Goal: Transaction & Acquisition: Download file/media

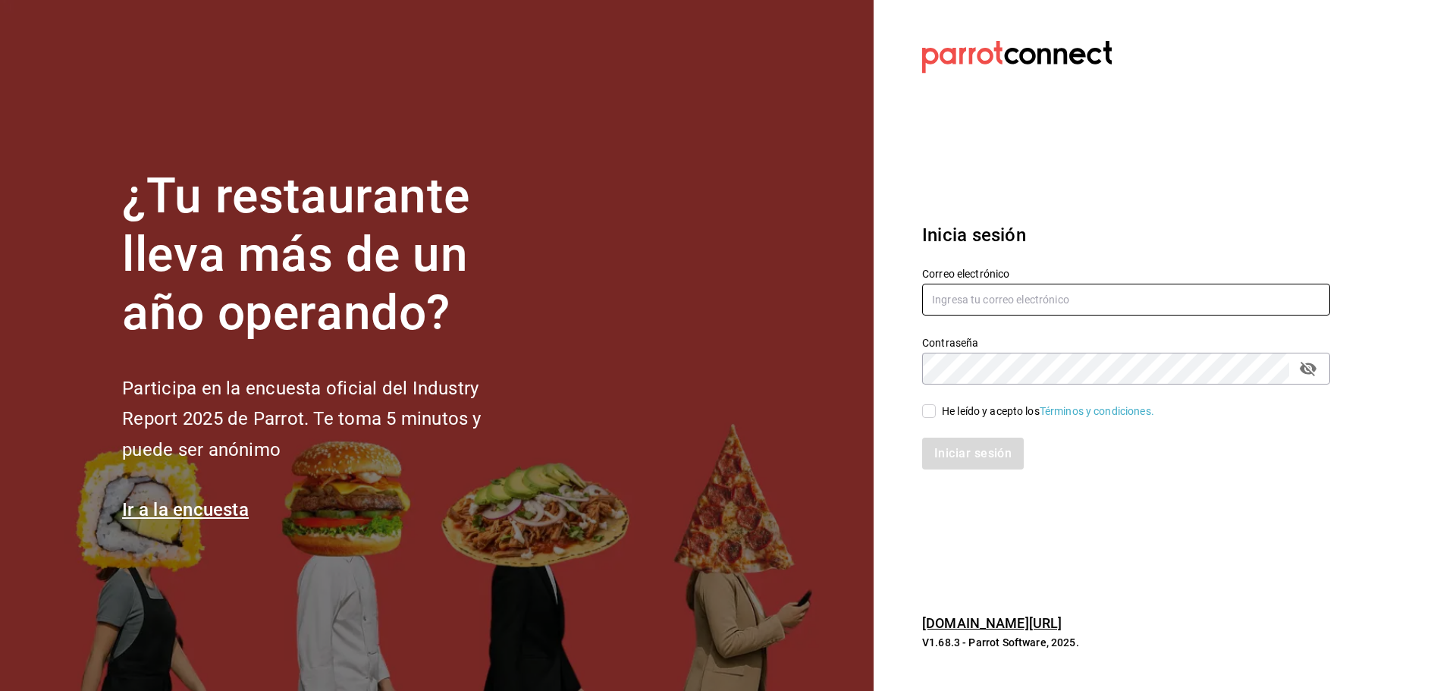
click at [1098, 312] on input "text" at bounding box center [1126, 300] width 408 height 32
type input "[EMAIL_ADDRESS][DOMAIN_NAME]"
click at [928, 410] on input "He leído y acepto los Términos y condiciones." at bounding box center [929, 411] width 14 height 14
checkbox input "true"
click at [958, 450] on button "Iniciar sesión" at bounding box center [973, 453] width 103 height 32
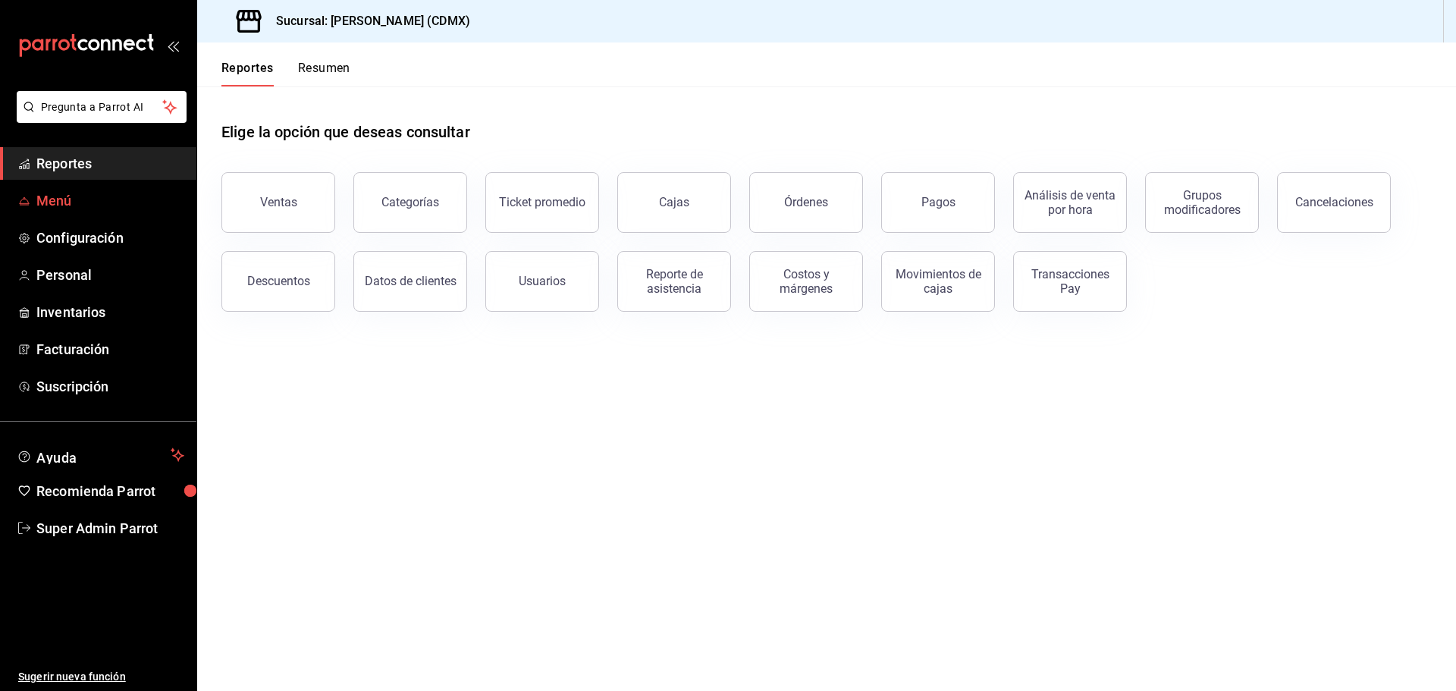
click at [70, 193] on span "Menú" at bounding box center [110, 200] width 148 height 20
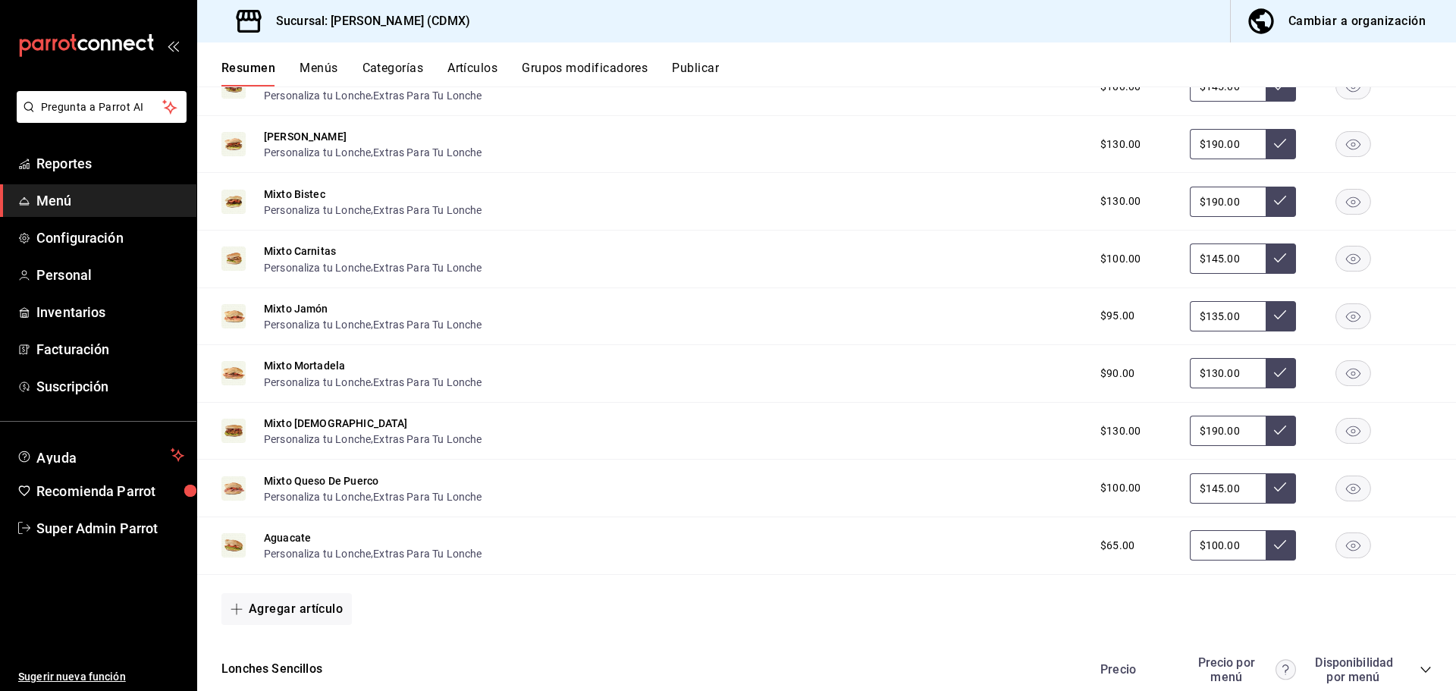
scroll to position [910, 0]
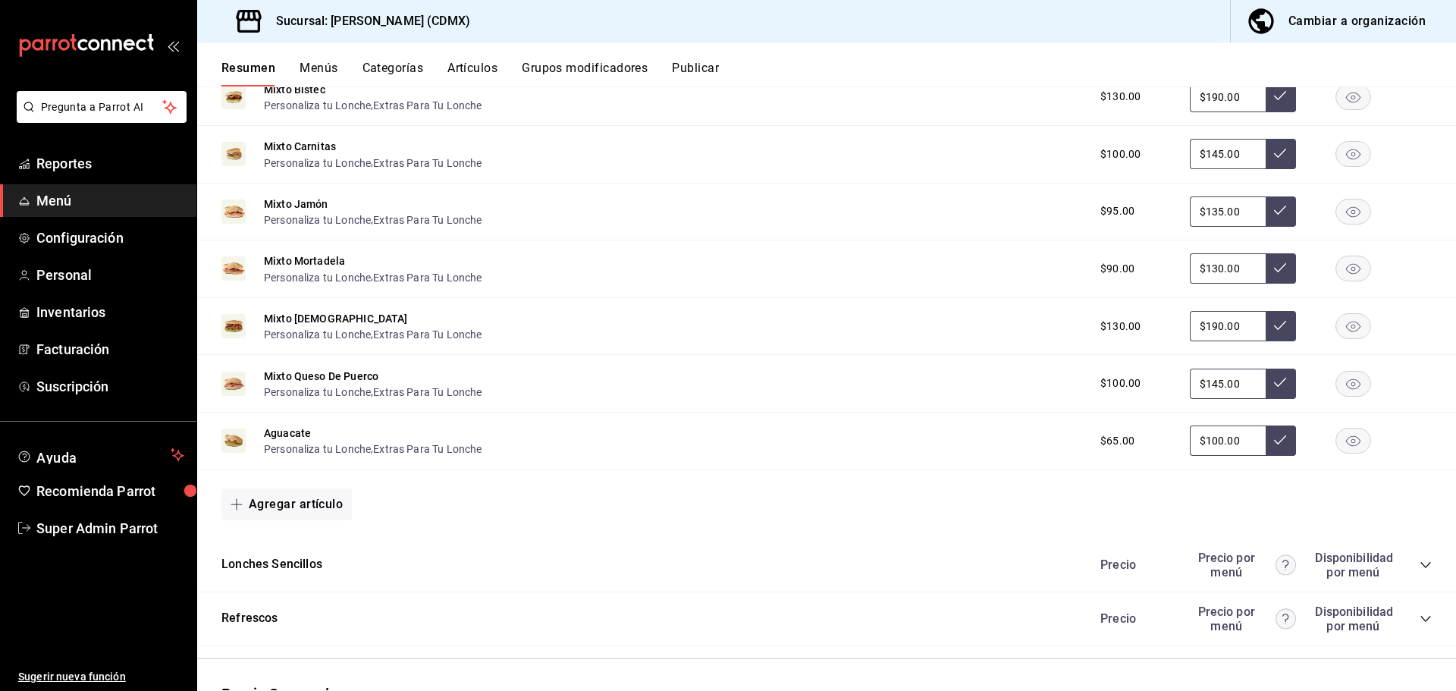
click at [378, 612] on div "Refrescos Precio Precio por menú Disponibilidad por menú" at bounding box center [826, 619] width 1259 height 54
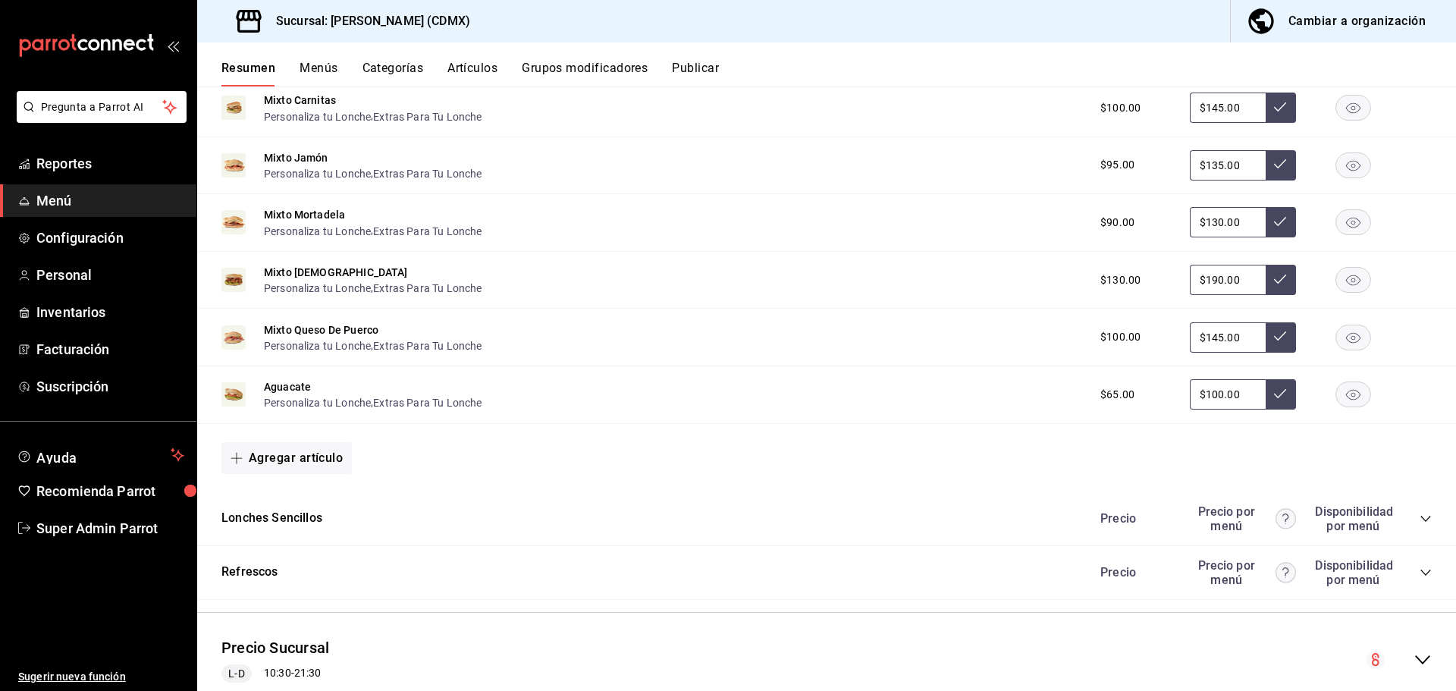
scroll to position [1004, 0]
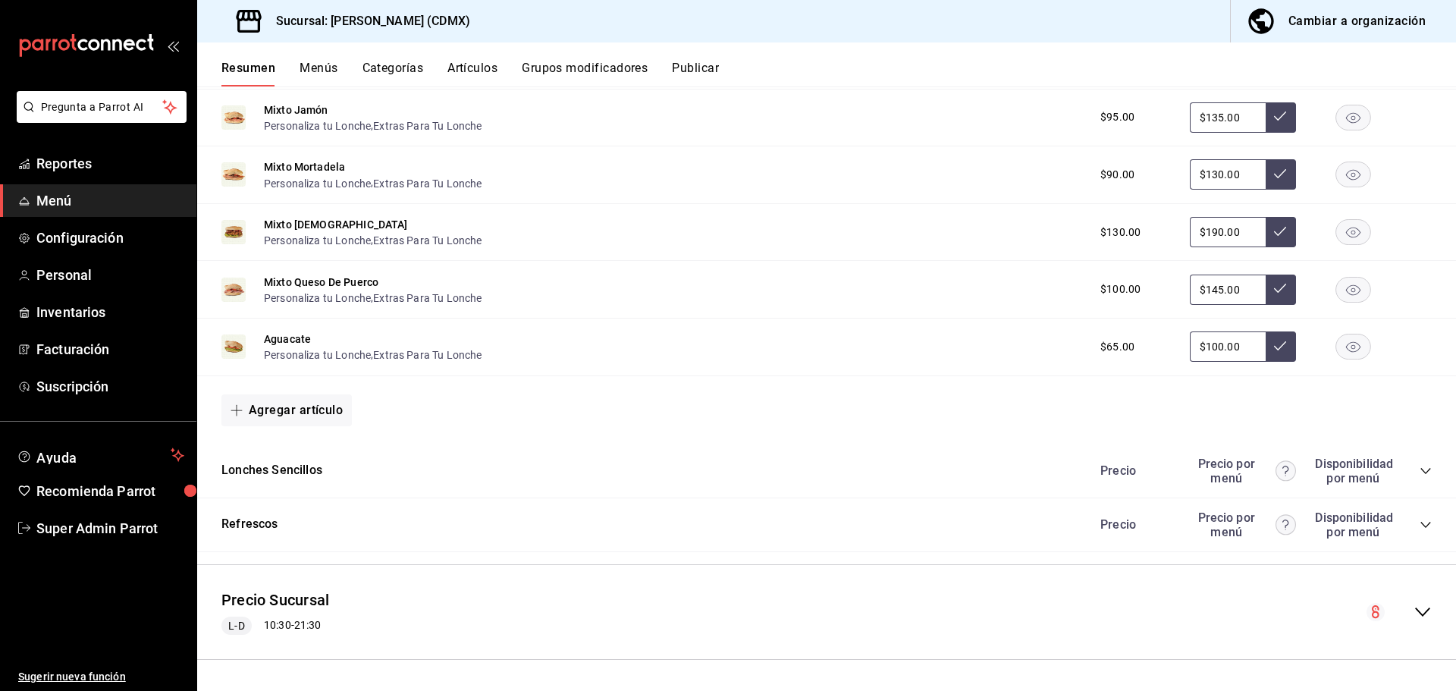
click at [1412, 533] on div "Precio Precio por menú Disponibilidad por menú" at bounding box center [1258, 524] width 346 height 29
click at [1419, 521] on icon "collapse-category-row" at bounding box center [1425, 525] width 12 height 12
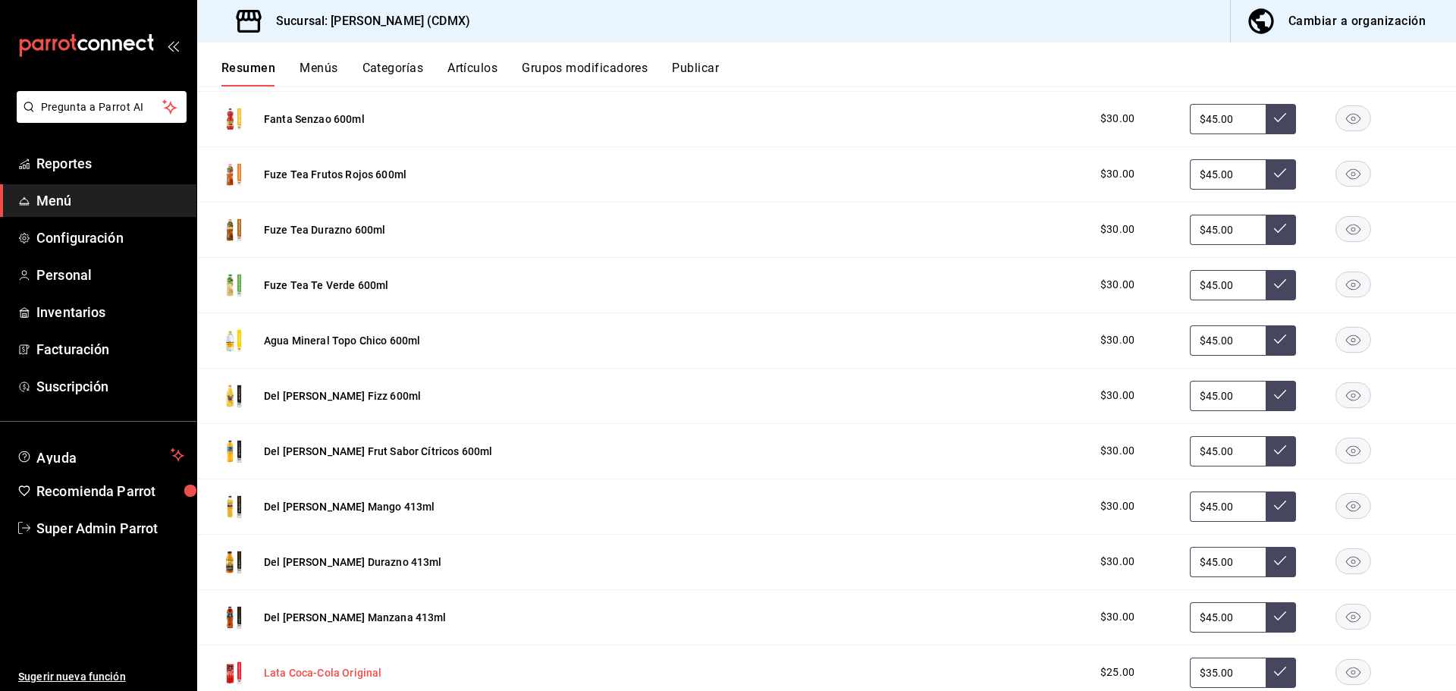
scroll to position [2065, 0]
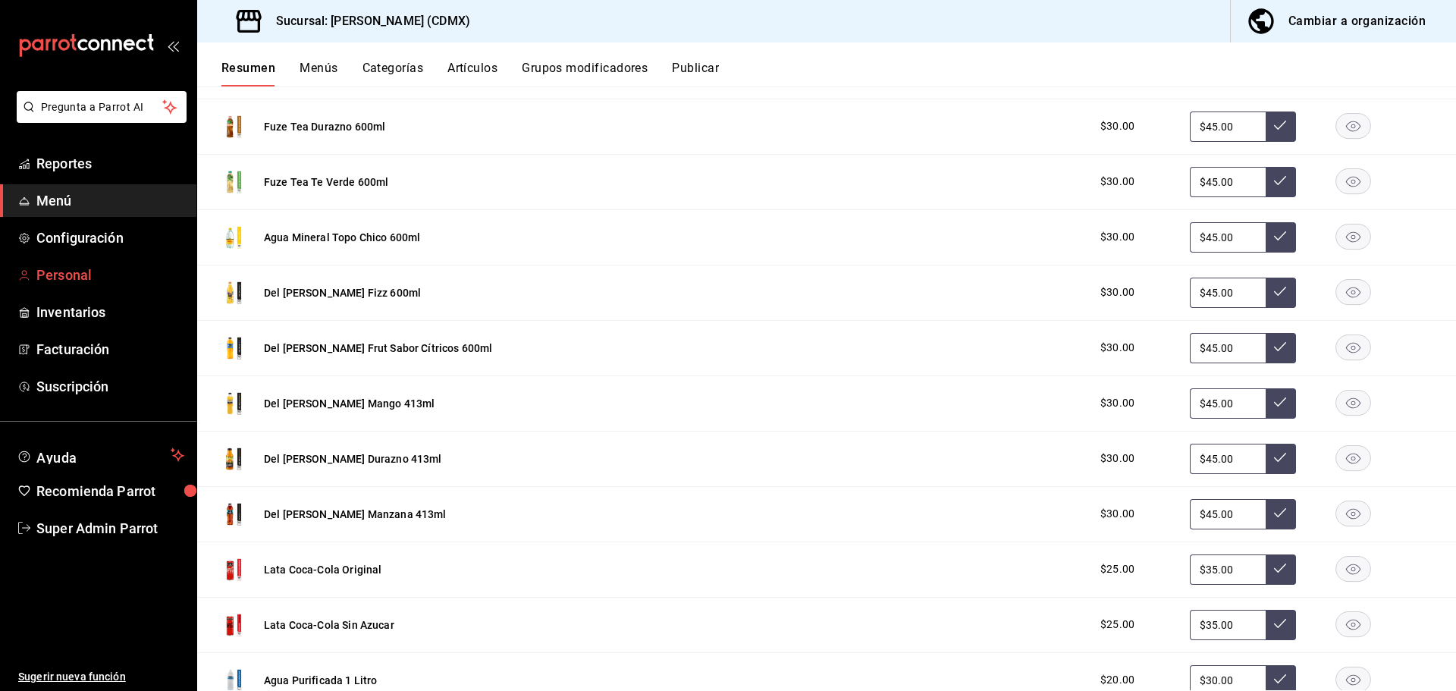
click at [58, 272] on span "Personal" at bounding box center [110, 275] width 148 height 20
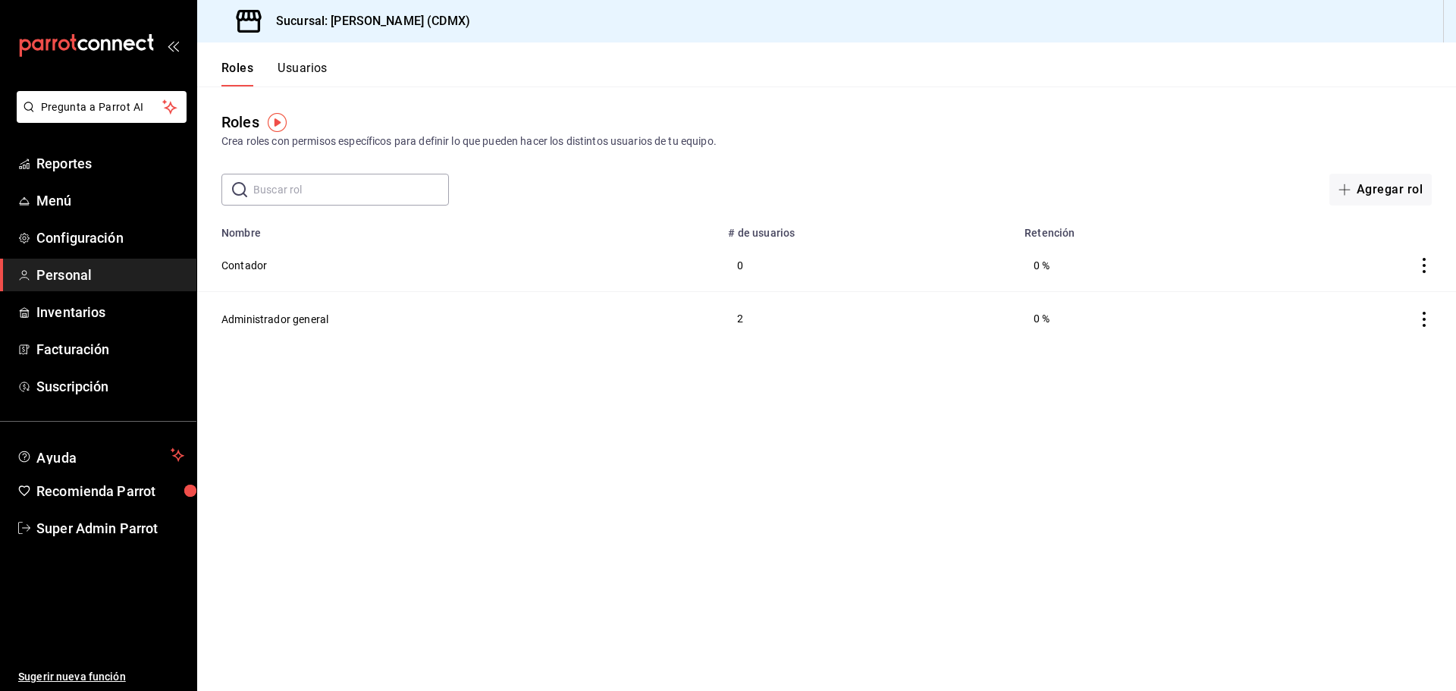
click at [322, 65] on button "Usuarios" at bounding box center [302, 74] width 50 height 26
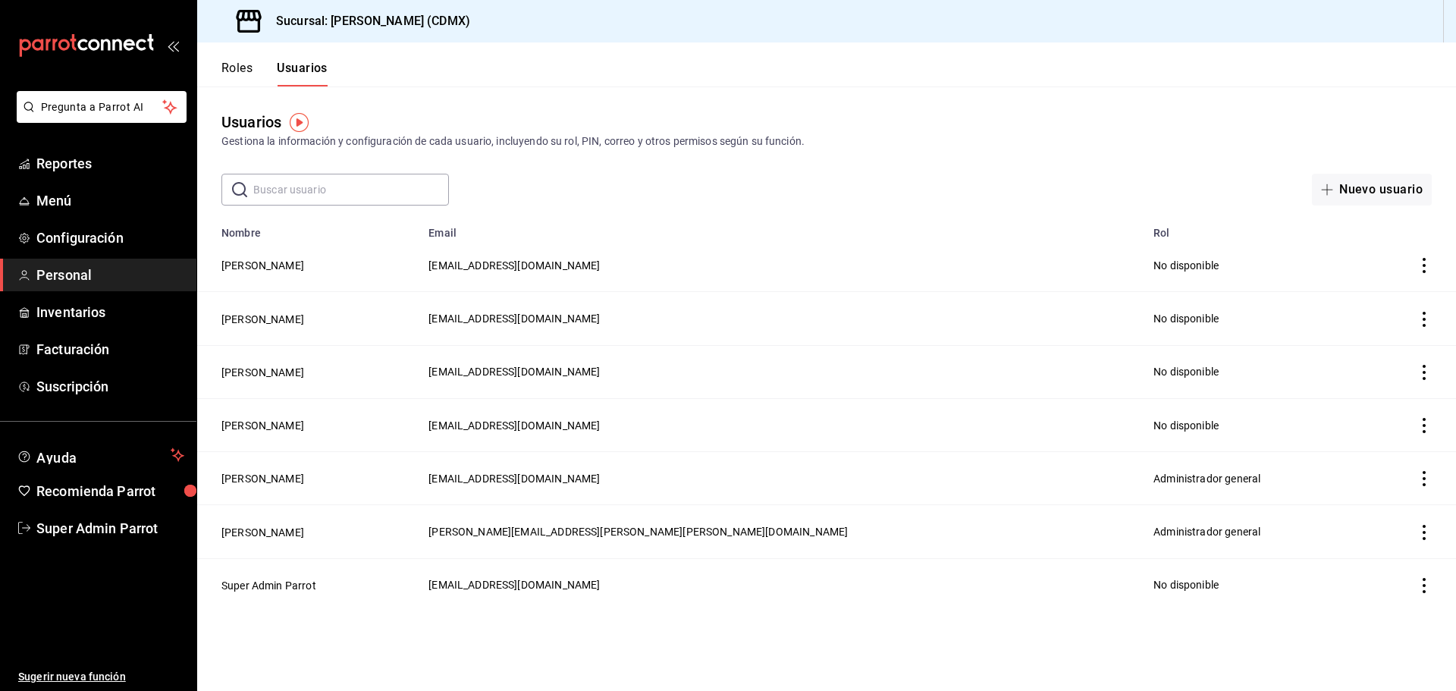
click at [1422, 318] on icon "actions" at bounding box center [1423, 319] width 15 height 15
click at [1368, 336] on span "Eliminar" at bounding box center [1369, 340] width 39 height 12
click at [1329, 355] on button "Eliminar" at bounding box center [1356, 369] width 101 height 32
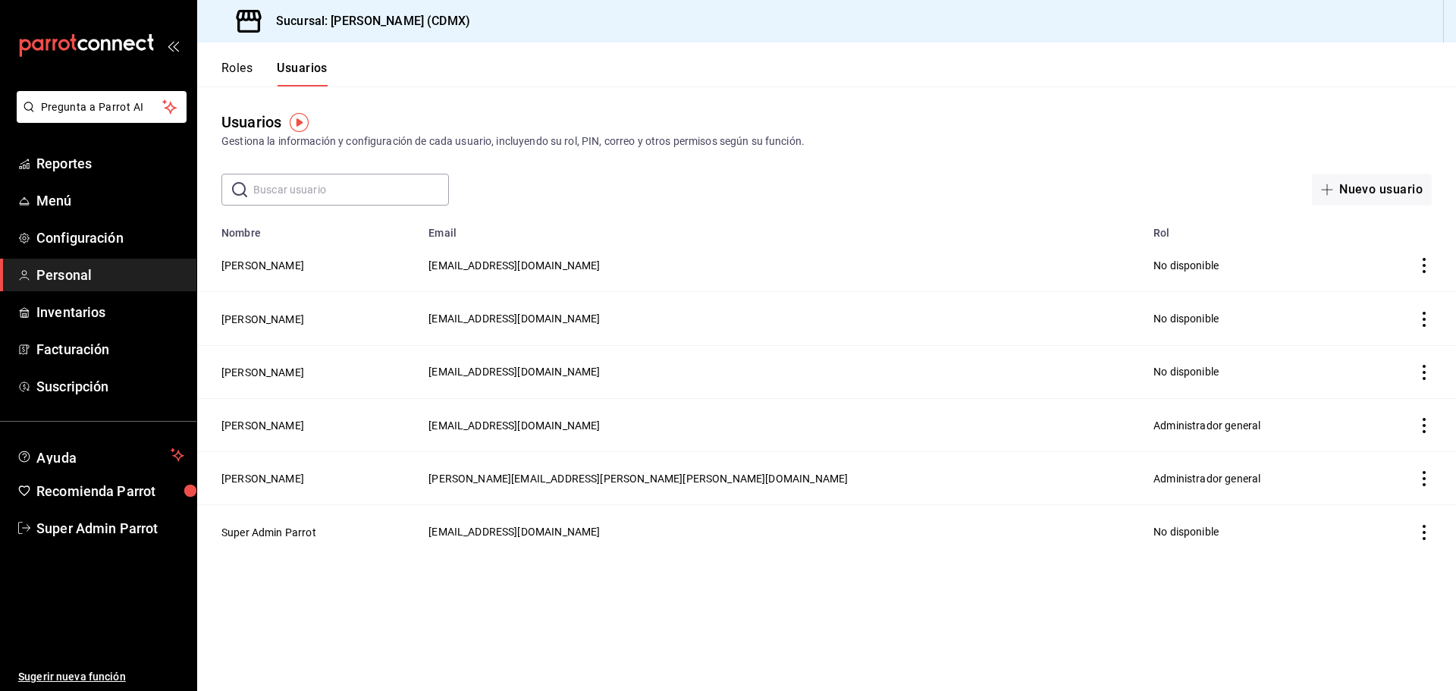
click at [1419, 312] on icon "actions" at bounding box center [1423, 319] width 15 height 15
click at [1363, 331] on span "Eliminar" at bounding box center [1355, 340] width 66 height 18
click at [1372, 370] on button "Eliminar" at bounding box center [1356, 369] width 101 height 32
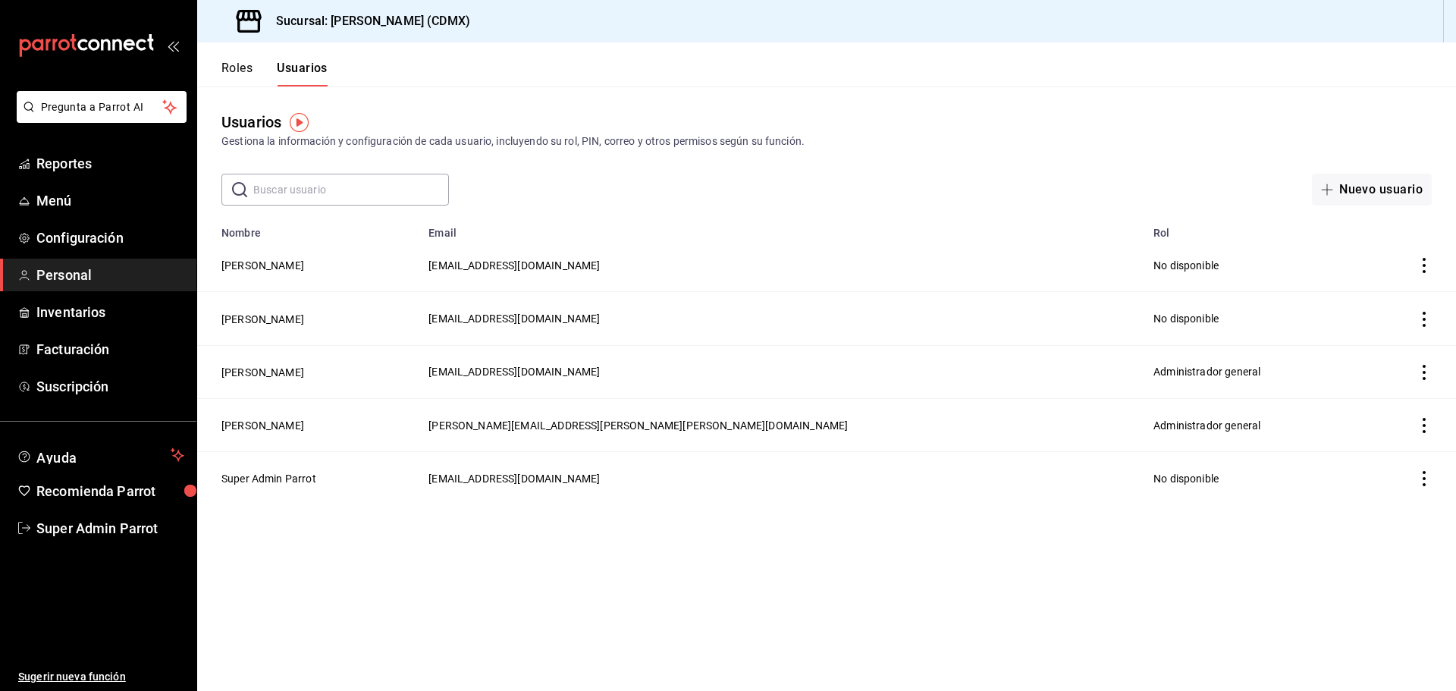
click at [1417, 322] on icon "actions" at bounding box center [1423, 319] width 15 height 15
click at [1377, 339] on span "Eliminar" at bounding box center [1369, 340] width 39 height 12
click at [1357, 356] on button "Eliminar" at bounding box center [1356, 369] width 101 height 32
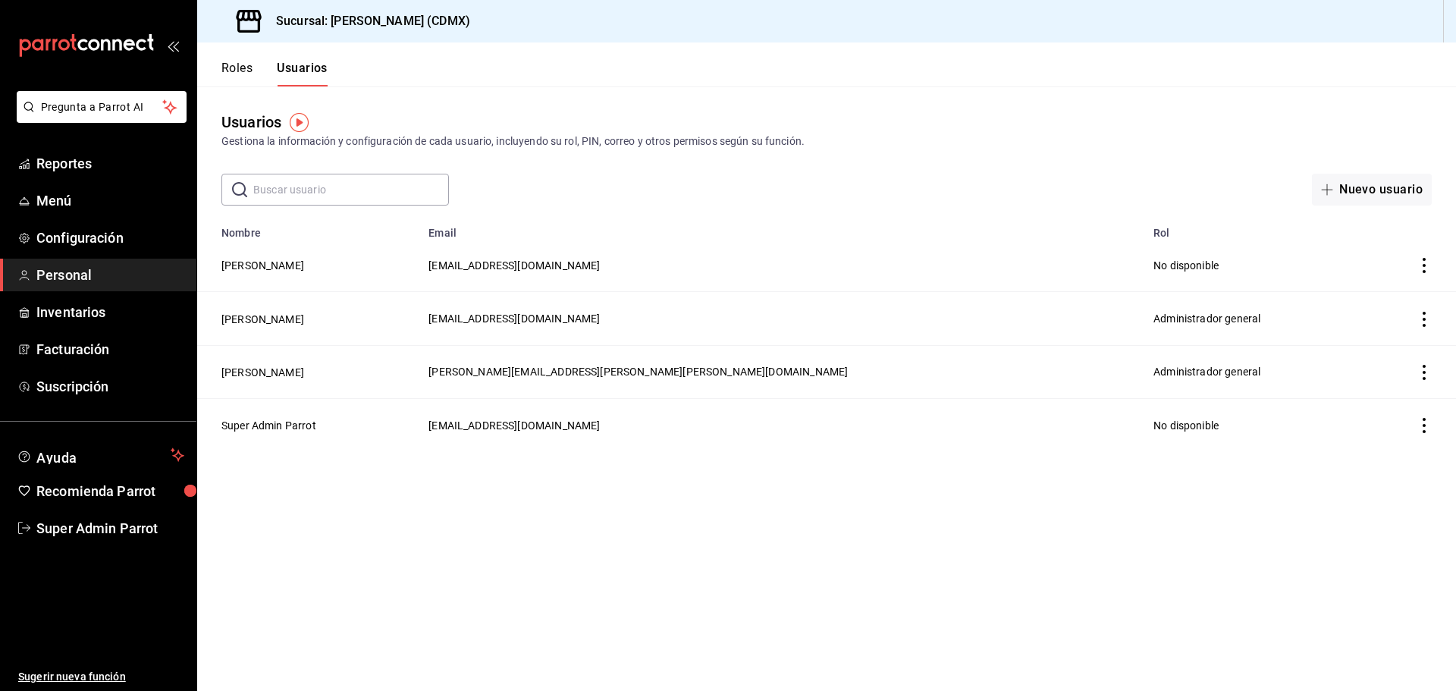
click at [1419, 425] on icon "actions" at bounding box center [1423, 425] width 15 height 15
click at [1097, 513] on div at bounding box center [728, 345] width 1456 height 691
click at [86, 346] on span "Facturación" at bounding box center [110, 349] width 148 height 20
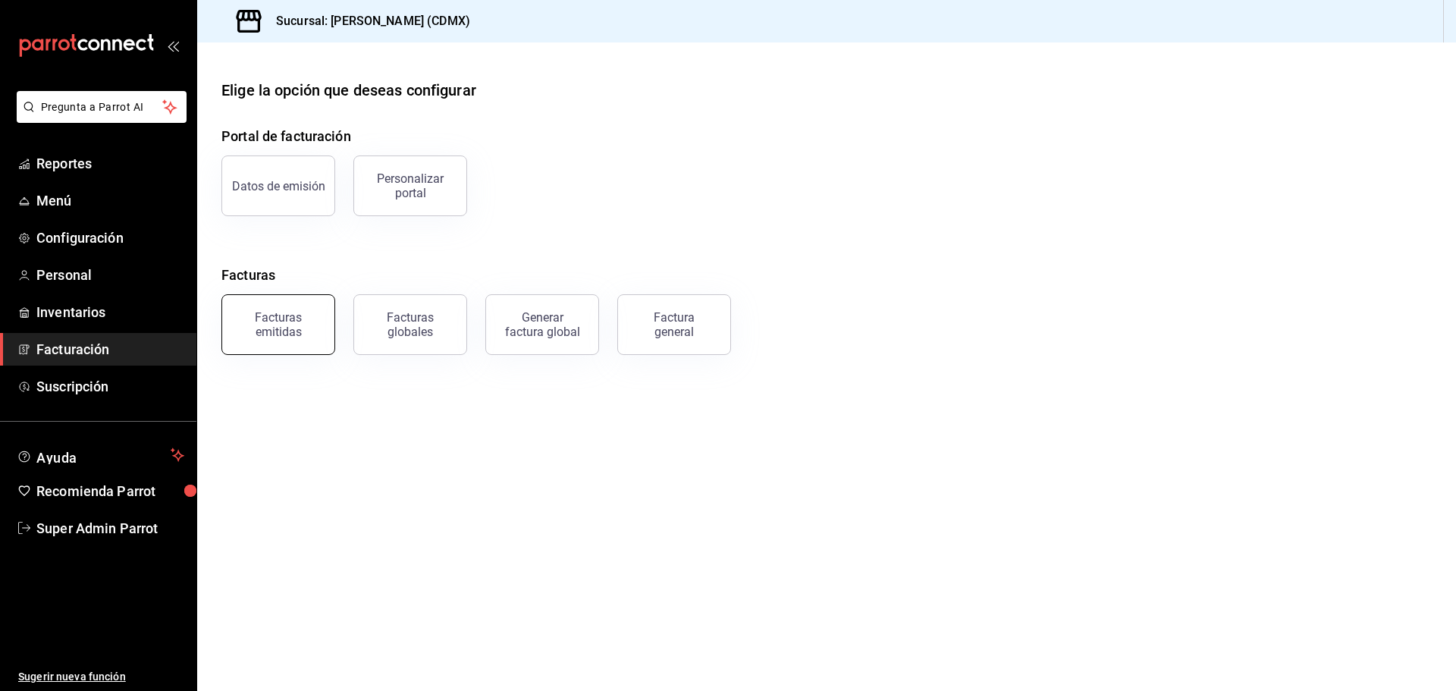
click at [284, 337] on div "Facturas emitidas" at bounding box center [278, 324] width 94 height 29
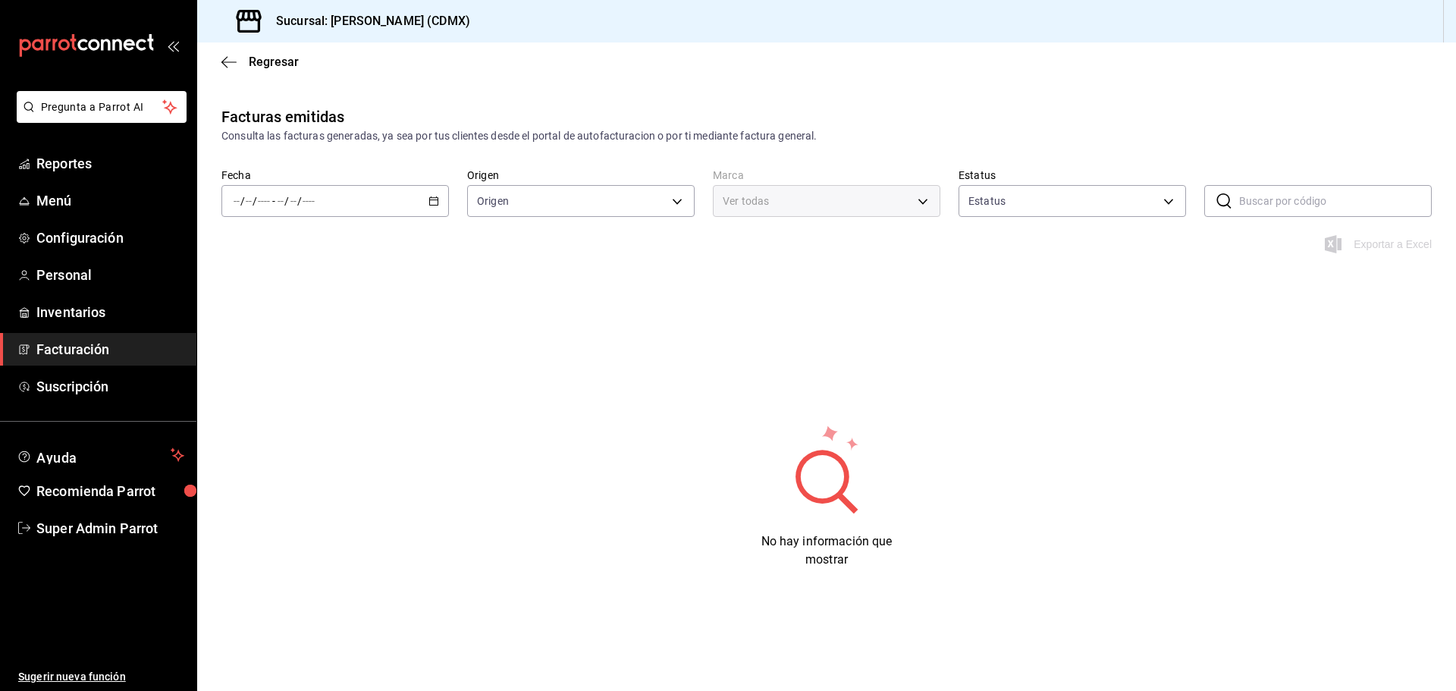
type input "ORDER_INVOICE,GENERAL_INVOICE"
type input "ACTIVE,PENDING_CANCELLATION,CANCELLED,PRE_CANCELLED"
type input "2846ecd2-1ab1-471f-a8a8-cb2173088fbe"
click at [417, 205] on div "/ / - / /" at bounding box center [334, 201] width 227 height 32
click at [287, 349] on span "Mes actual" at bounding box center [293, 349] width 118 height 16
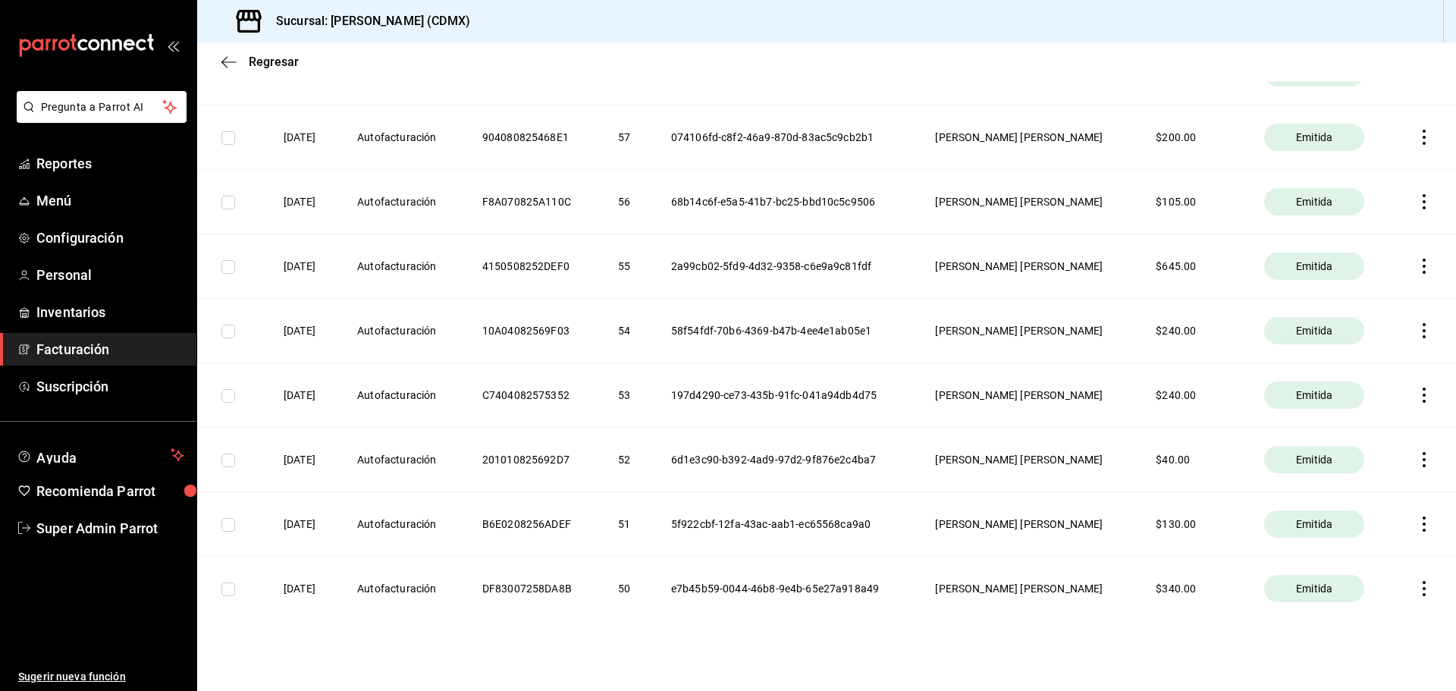
scroll to position [1478, 0]
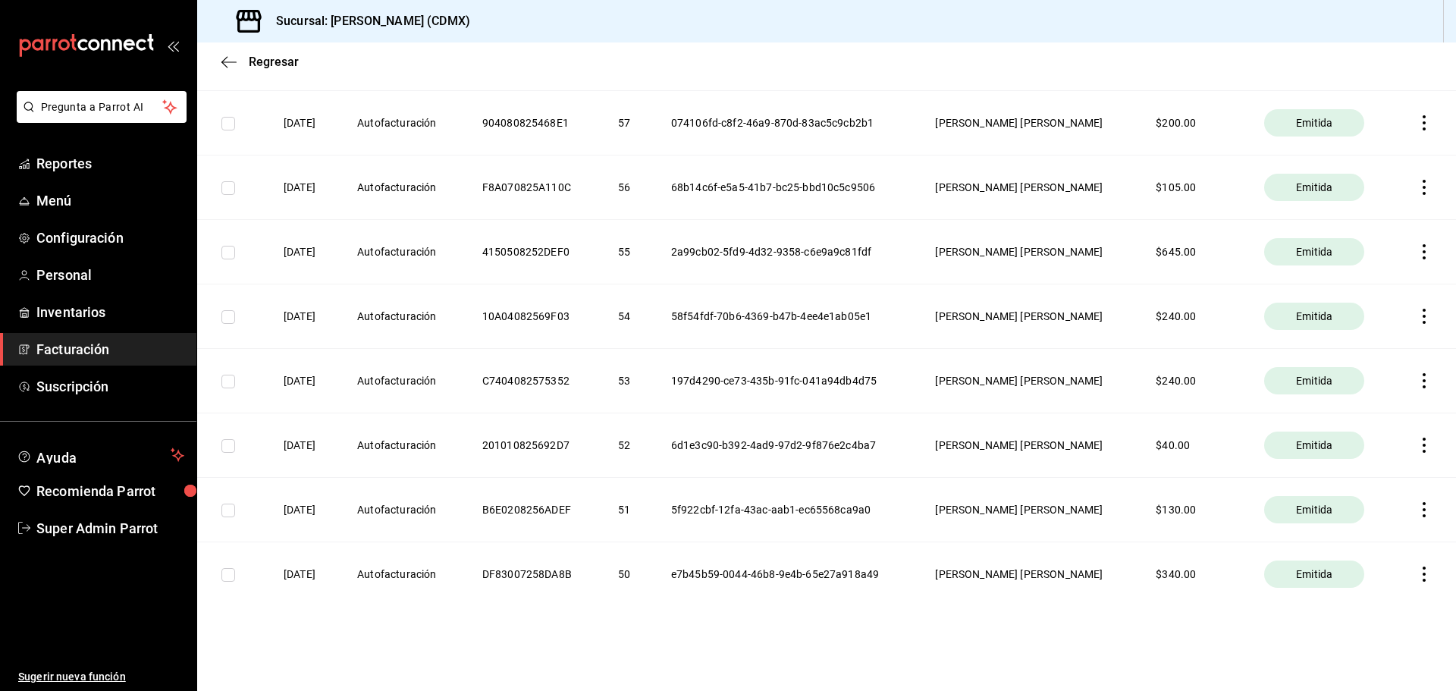
click at [1416, 575] on icon "button" at bounding box center [1423, 573] width 15 height 15
click at [1362, 544] on li "Descargar PDF" at bounding box center [1353, 536] width 133 height 39
click at [1416, 249] on icon "button" at bounding box center [1423, 251] width 15 height 15
click at [1351, 218] on div "Descargar PDF" at bounding box center [1364, 215] width 73 height 12
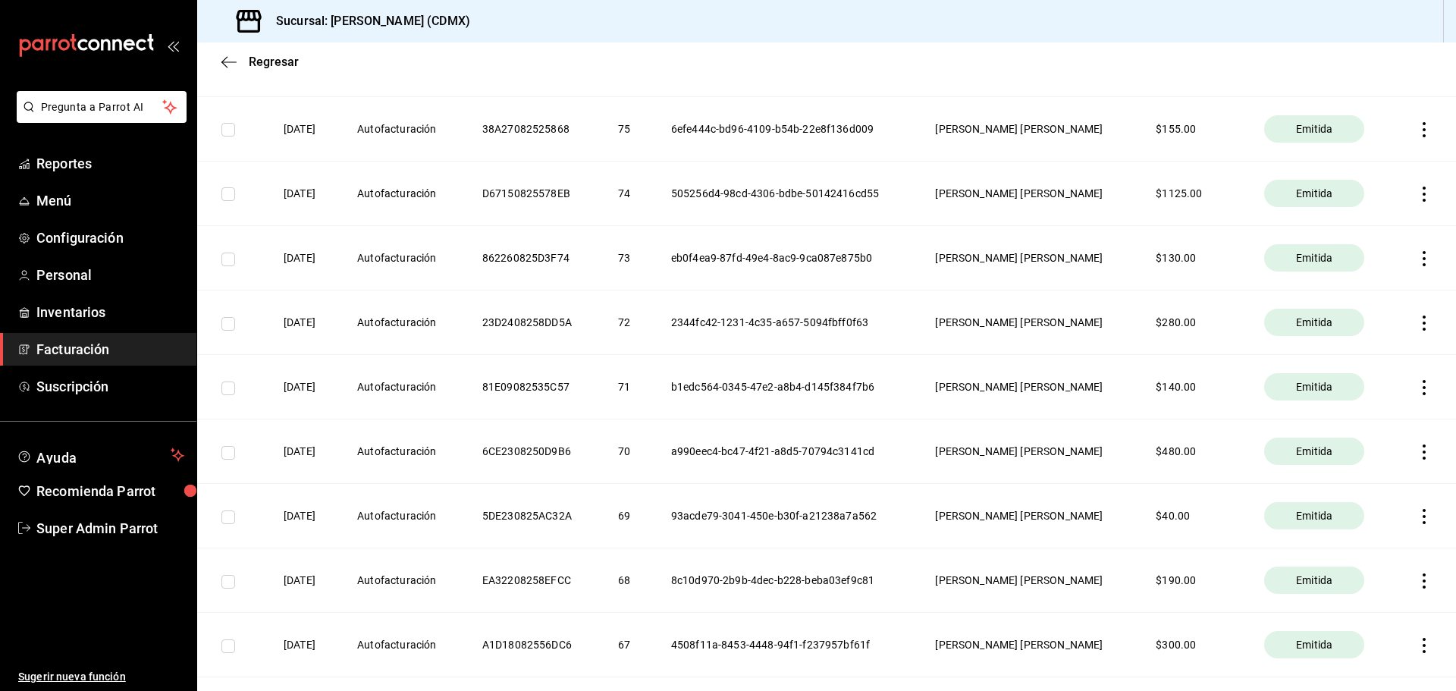
scroll to position [265, 0]
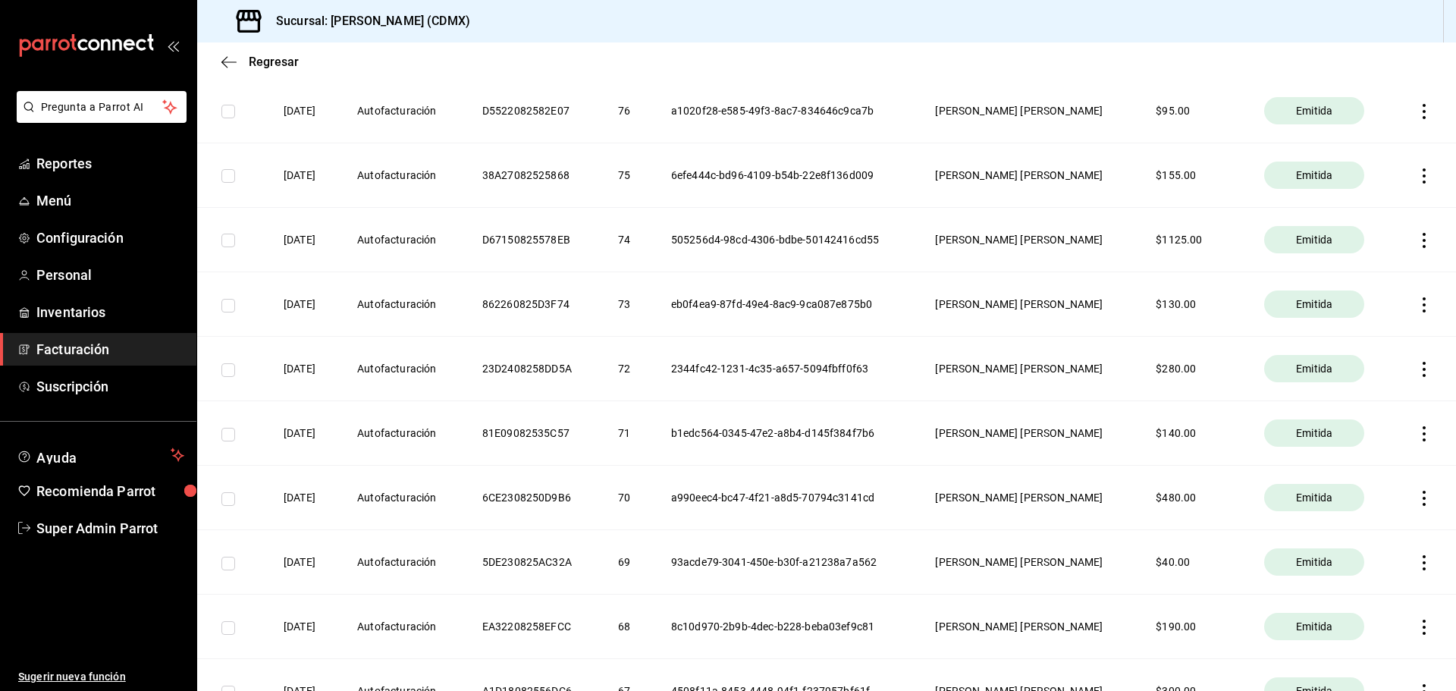
click at [1416, 240] on icon "button" at bounding box center [1423, 240] width 15 height 15
click at [1372, 199] on div "Descargar PDF" at bounding box center [1364, 202] width 73 height 12
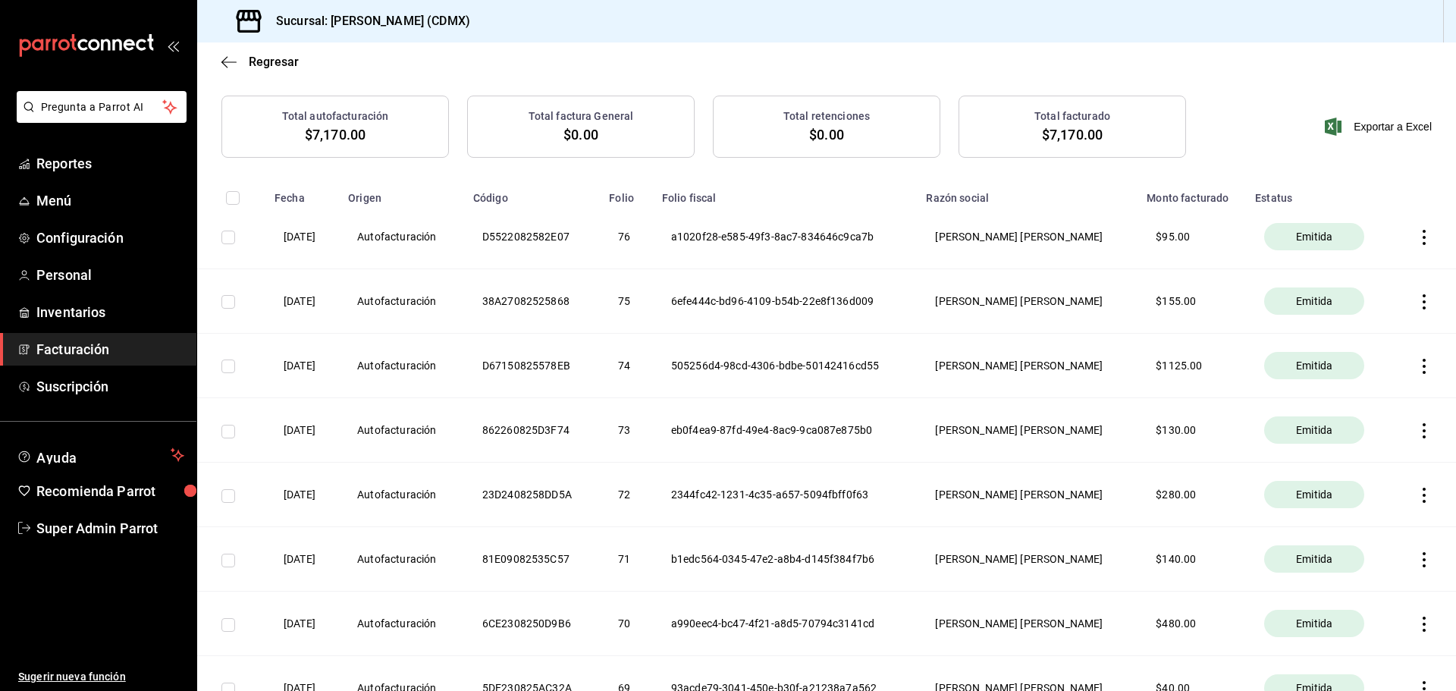
scroll to position [114, 0]
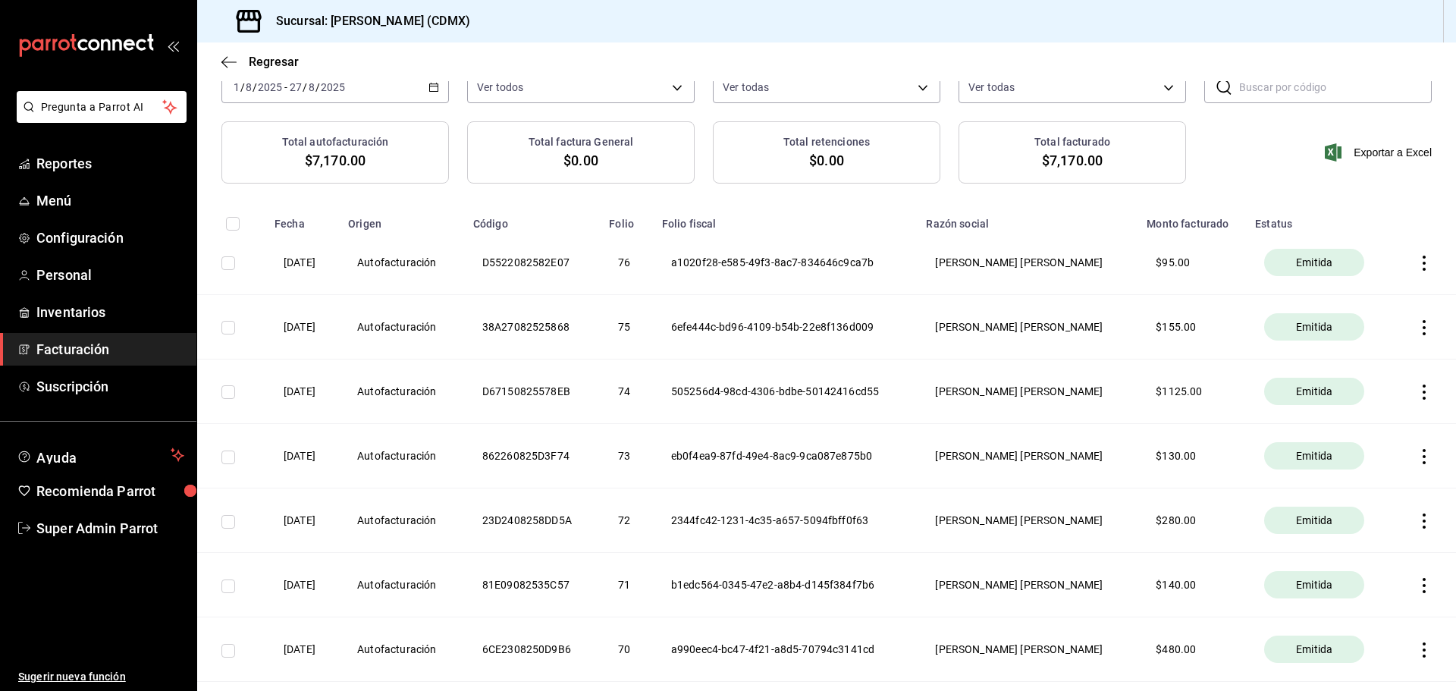
click at [1422, 256] on icon "button" at bounding box center [1423, 263] width 3 height 15
click at [1387, 231] on span "Descargar PDF" at bounding box center [1353, 225] width 96 height 14
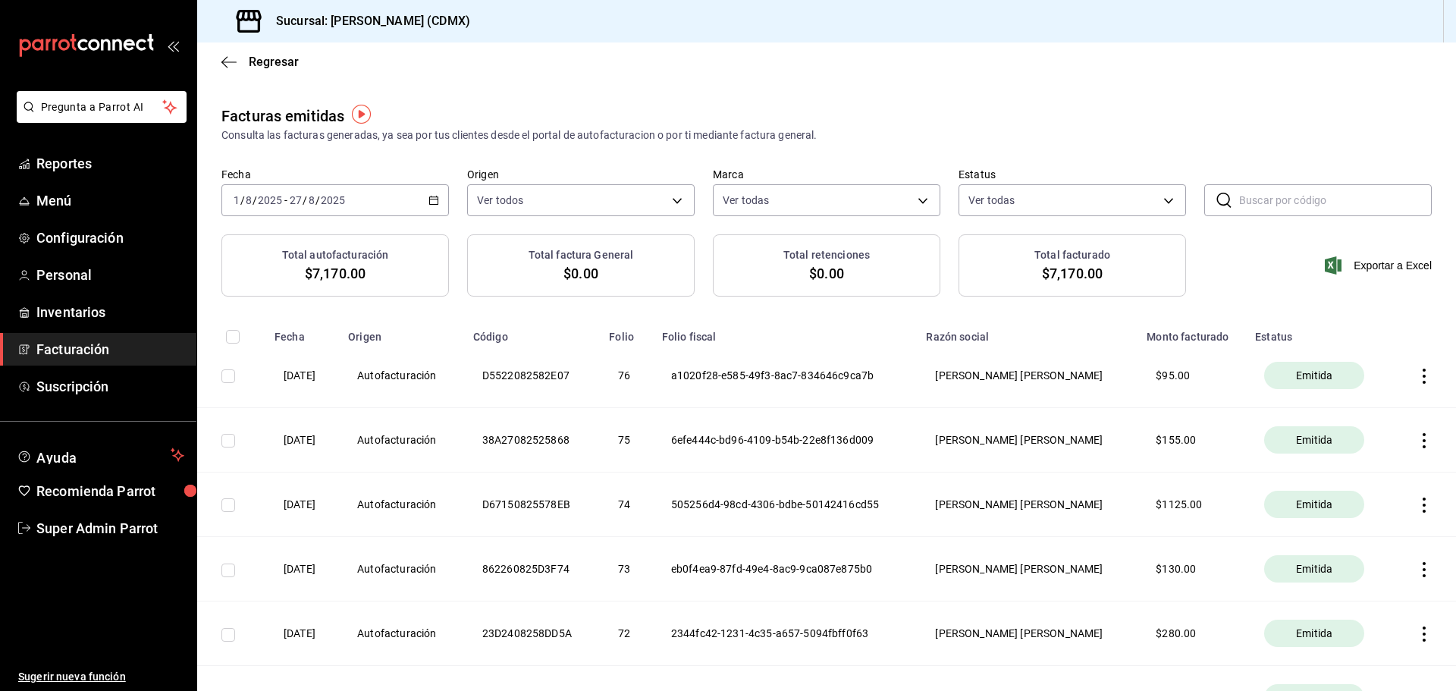
scroll to position [0, 0]
click at [1416, 506] on icon "button" at bounding box center [1423, 505] width 15 height 15
click at [1373, 477] on li "Descargar PDF" at bounding box center [1353, 467] width 133 height 39
click at [60, 200] on span "Menú" at bounding box center [110, 200] width 148 height 20
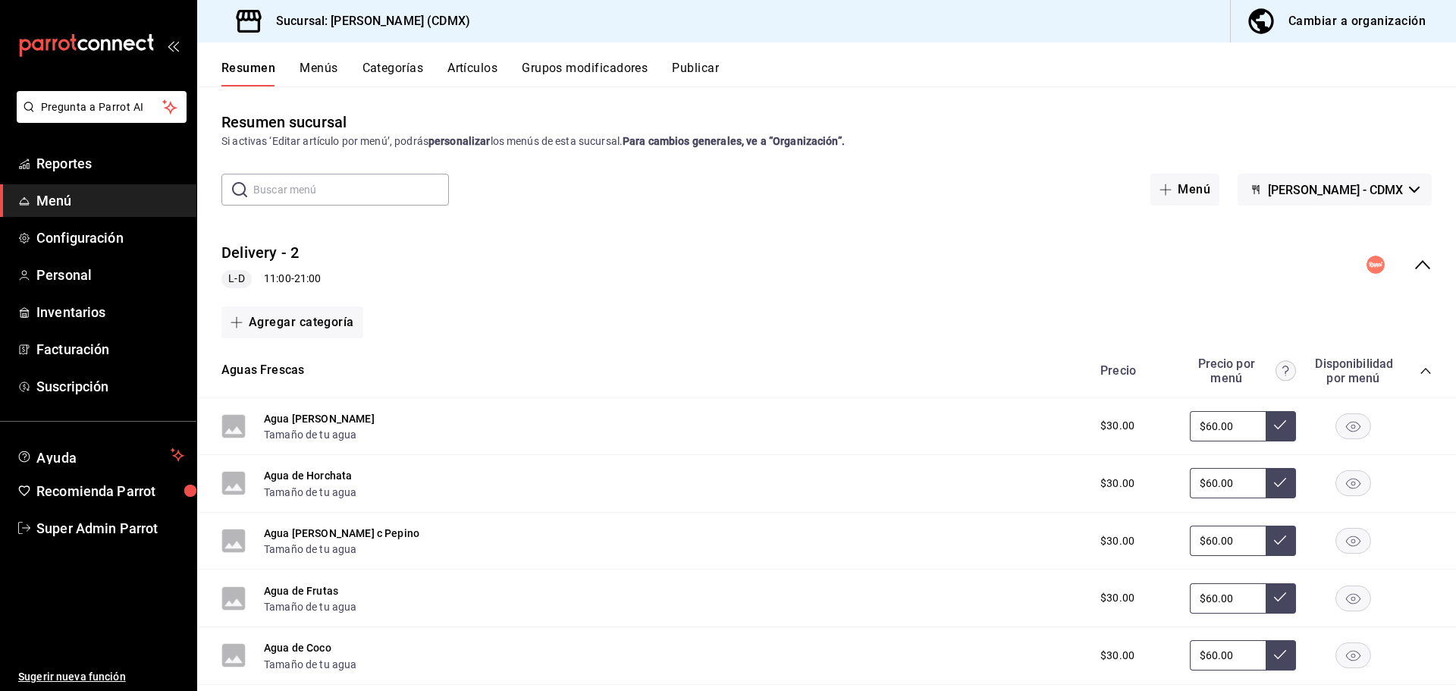
click at [1417, 270] on icon "collapse-menu-row" at bounding box center [1422, 265] width 18 height 18
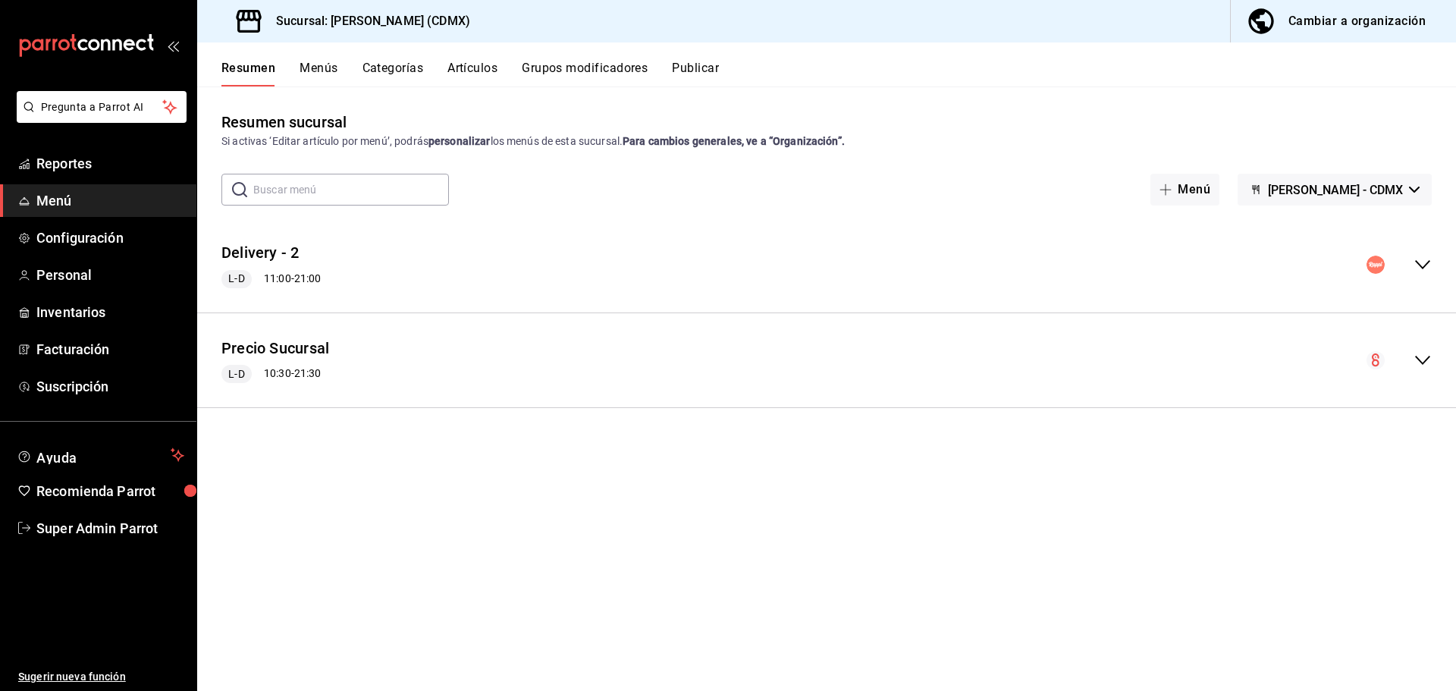
click at [325, 63] on button "Menús" at bounding box center [318, 74] width 38 height 26
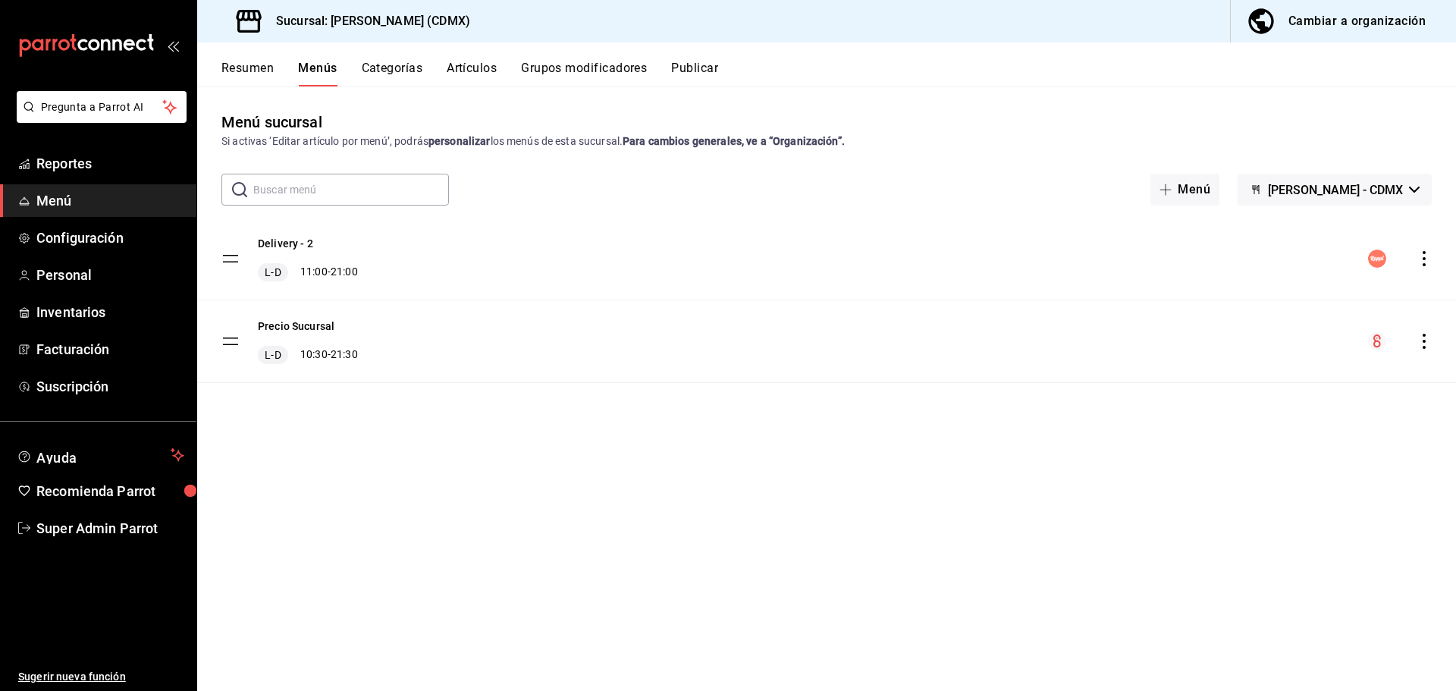
click at [411, 73] on button "Categorías" at bounding box center [392, 74] width 61 height 26
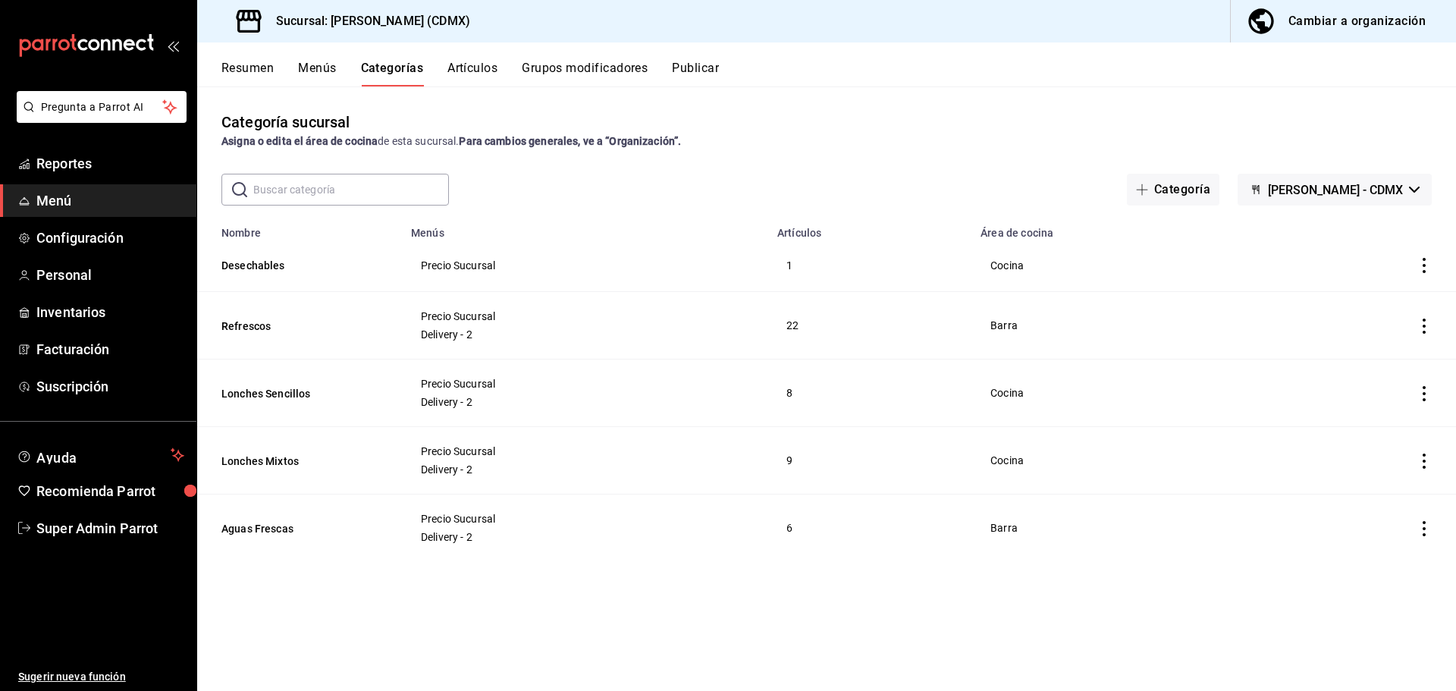
click at [240, 67] on button "Resumen" at bounding box center [247, 74] width 52 height 26
